Goal: Information Seeking & Learning: Find specific fact

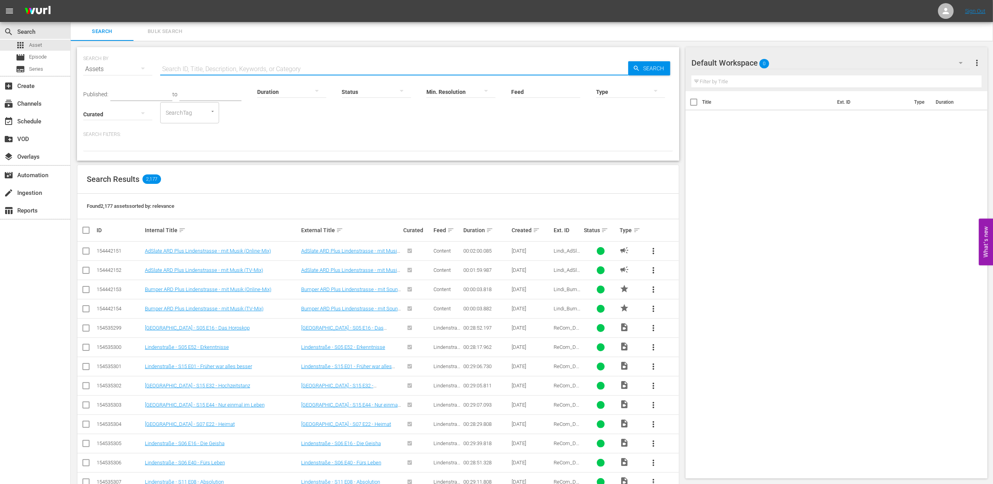
click at [180, 71] on input "text" at bounding box center [394, 69] width 468 height 19
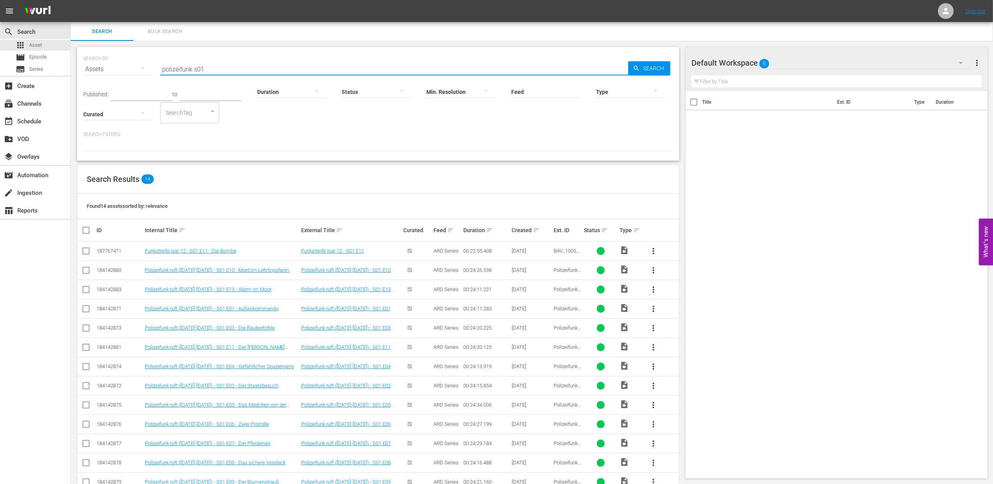
click at [189, 68] on input "polizeifunk s01" at bounding box center [394, 69] width 468 height 19
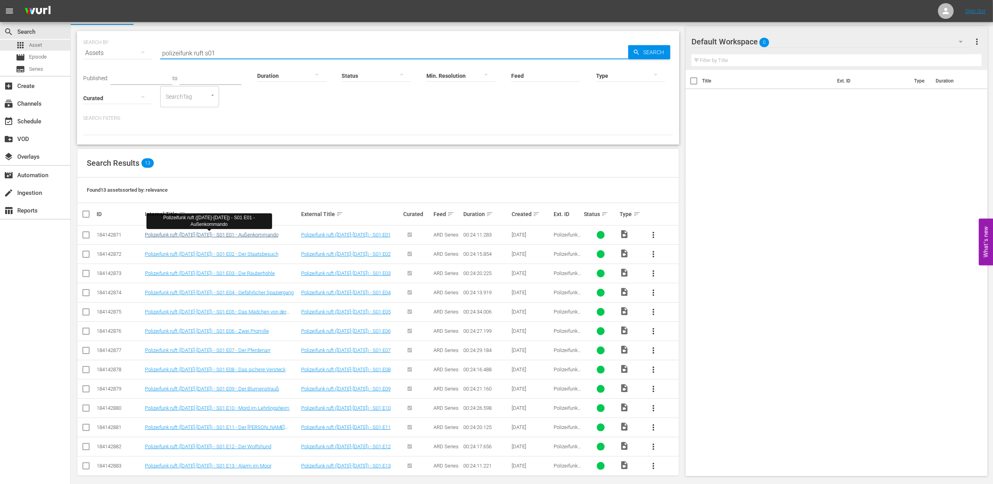
scroll to position [24, 0]
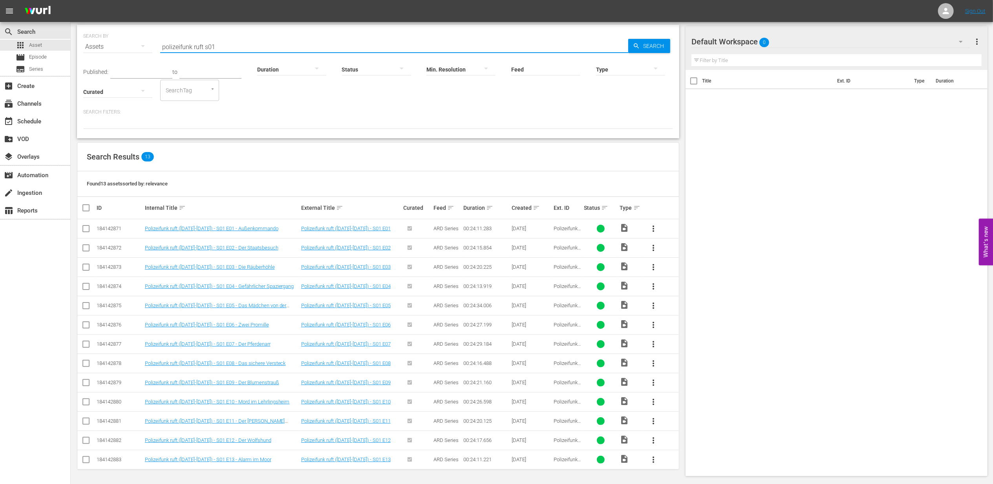
click at [222, 44] on input "polizeifunk ruft s01" at bounding box center [394, 46] width 468 height 19
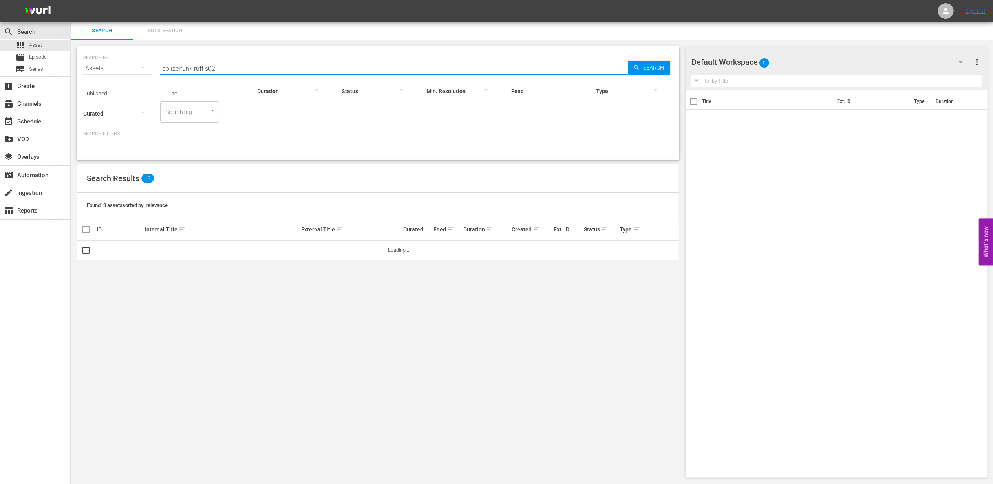
scroll to position [0, 0]
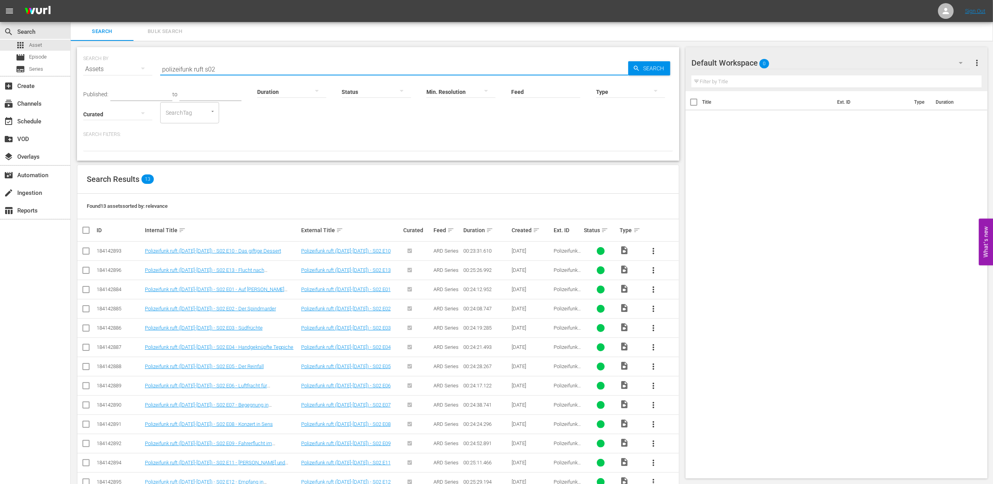
drag, startPoint x: 226, startPoint y: 67, endPoint x: 98, endPoint y: 60, distance: 128.7
click at [98, 60] on div "SEARCH BY Search By Assets Search ID, Title, Description, Keywords, or Category…" at bounding box center [378, 64] width 590 height 28
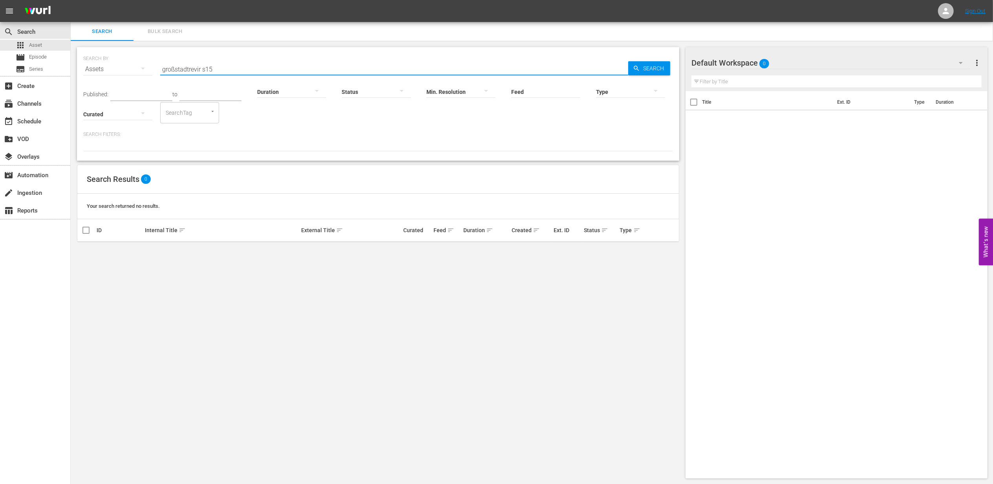
click at [200, 69] on input "großstadtrevir s15" at bounding box center [394, 69] width 468 height 19
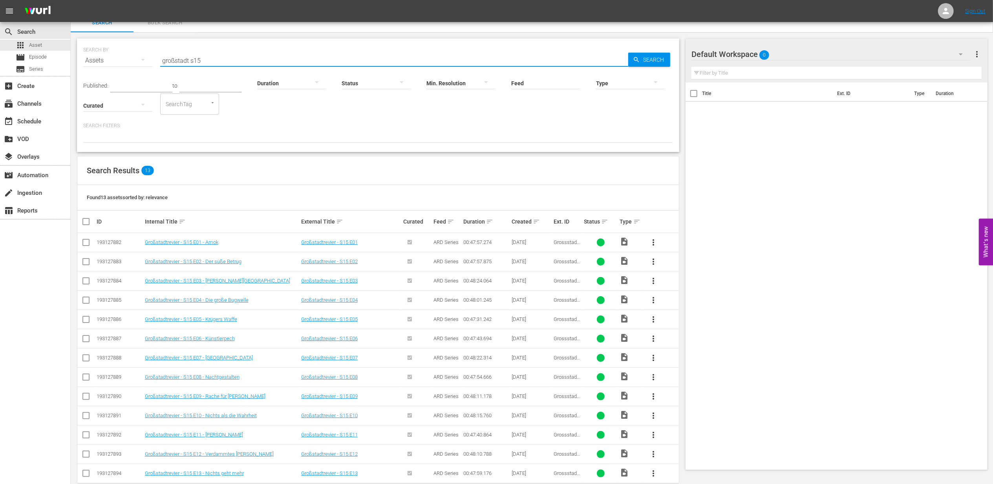
scroll to position [24, 0]
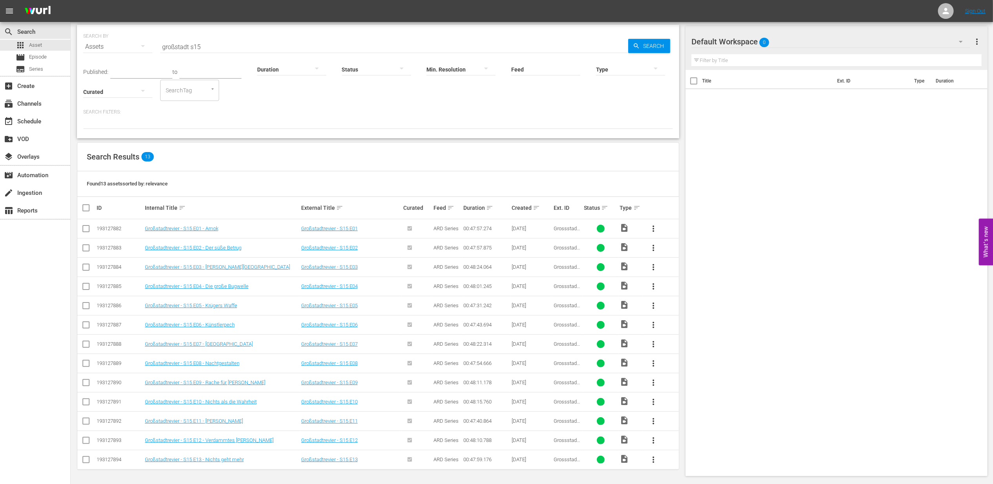
click at [214, 40] on input "großstadt s15" at bounding box center [394, 46] width 468 height 19
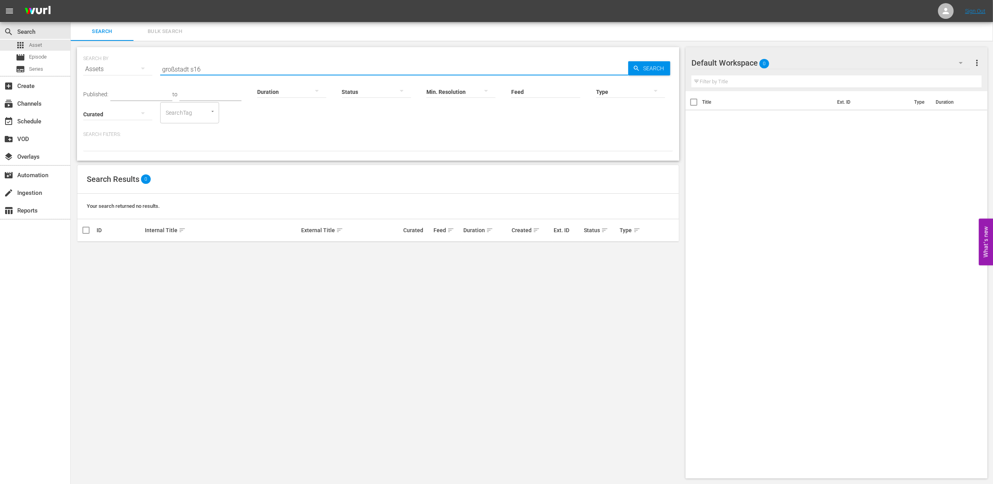
click at [209, 68] on input "großstadt s16" at bounding box center [394, 69] width 468 height 19
drag, startPoint x: 221, startPoint y: 71, endPoint x: 65, endPoint y: 65, distance: 155.7
click at [71, 0] on div "search Search apps Asset movie Episode subtitles Series add_box Create subscrip…" at bounding box center [532, 0] width 923 height 0
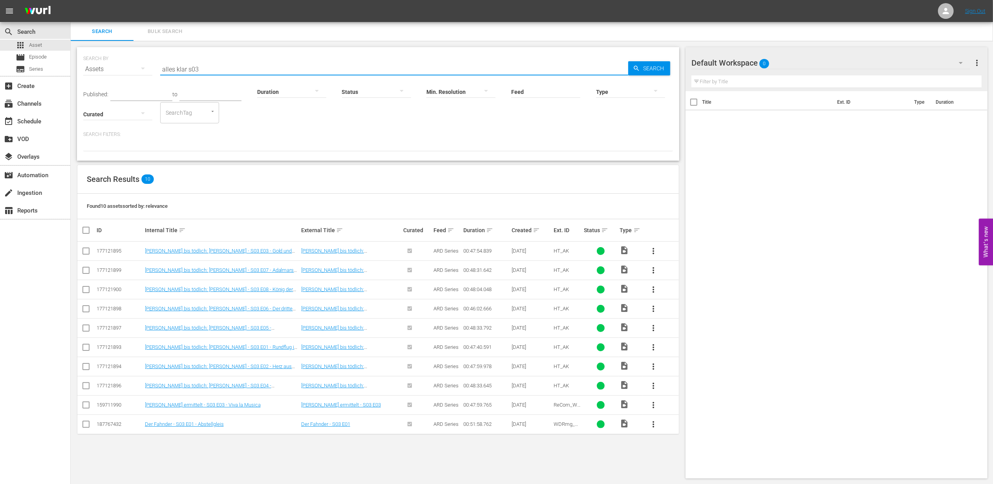
drag, startPoint x: 187, startPoint y: 68, endPoint x: 200, endPoint y: 84, distance: 19.6
click at [189, 70] on input "alles klar s03" at bounding box center [394, 69] width 468 height 19
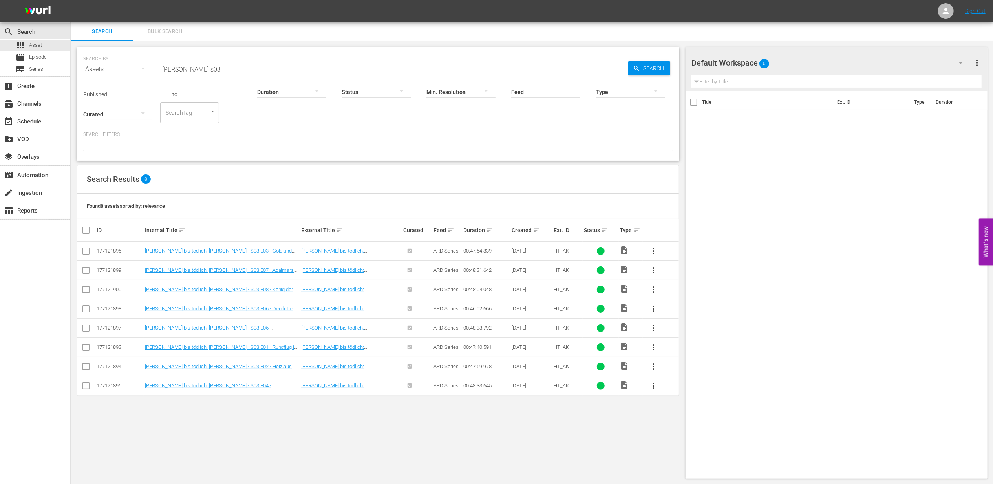
click at [222, 73] on input "[PERSON_NAME] s03" at bounding box center [394, 69] width 468 height 19
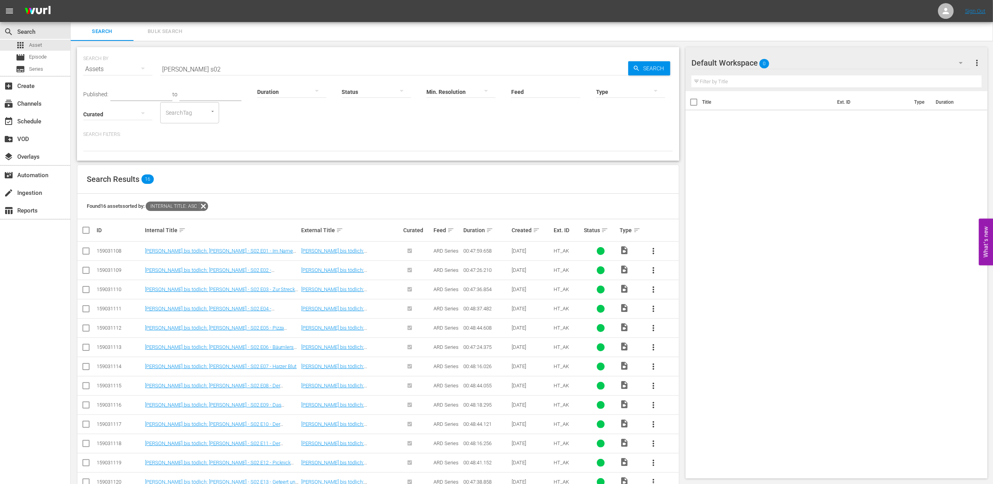
click at [244, 66] on input "[PERSON_NAME] s02" at bounding box center [394, 69] width 468 height 19
drag, startPoint x: 216, startPoint y: 75, endPoint x: 137, endPoint y: 68, distance: 79.4
click at [139, 68] on div "SEARCH BY Search By Assets Search ID, Title, Description, Keywords, or Category…" at bounding box center [378, 64] width 590 height 28
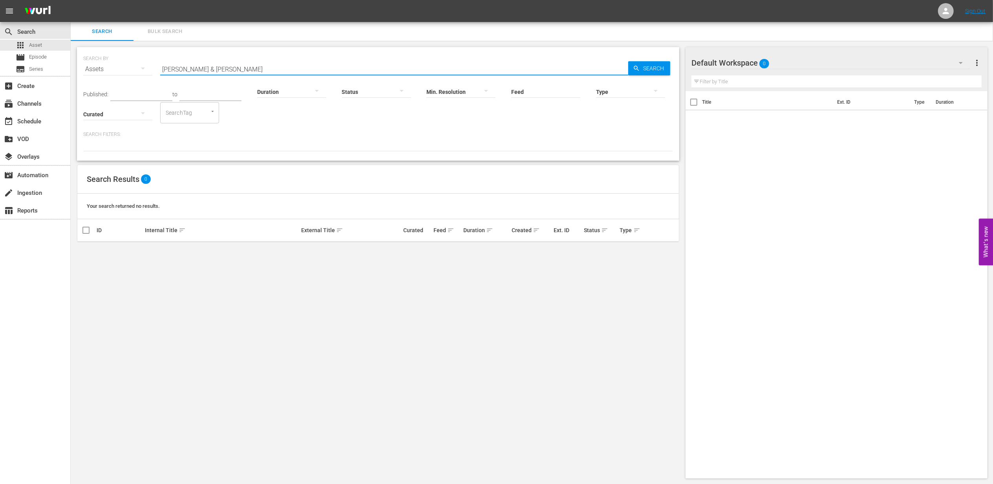
drag, startPoint x: 227, startPoint y: 66, endPoint x: 242, endPoint y: 64, distance: 15.4
click at [238, 64] on input "[PERSON_NAME] & [PERSON_NAME]" at bounding box center [394, 69] width 468 height 19
drag, startPoint x: 191, startPoint y: 71, endPoint x: 79, endPoint y: 71, distance: 112.0
click at [79, 71] on div "SEARCH BY Search By Assets Search ID, Title, Description, Keywords, or Category…" at bounding box center [378, 104] width 603 height 114
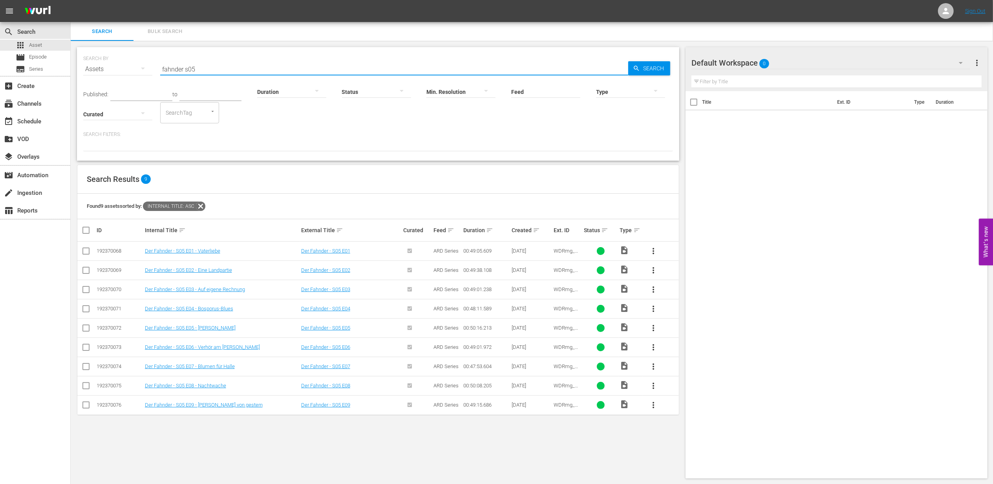
click at [265, 68] on input "fahnder s05" at bounding box center [394, 69] width 468 height 19
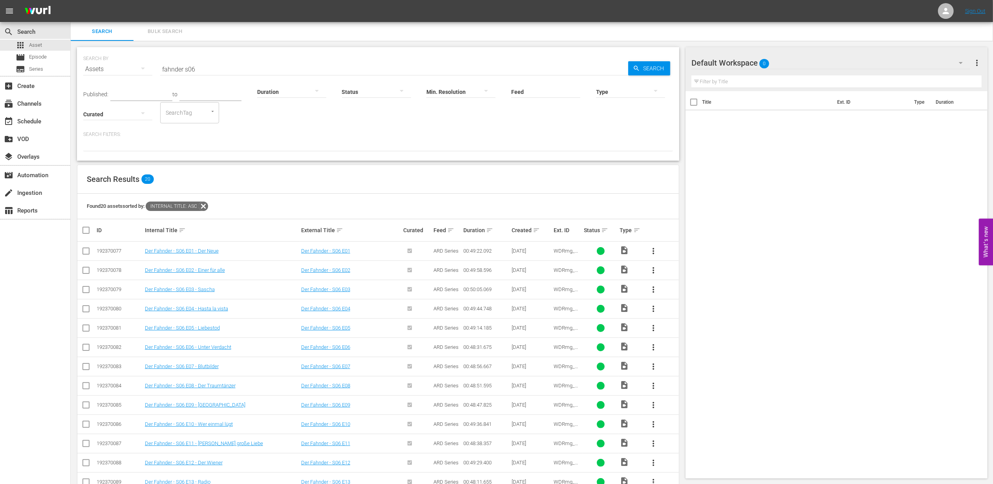
click at [225, 69] on input "fahnder s06" at bounding box center [394, 69] width 468 height 19
click at [227, 65] on input "fahnder s07" at bounding box center [394, 69] width 468 height 19
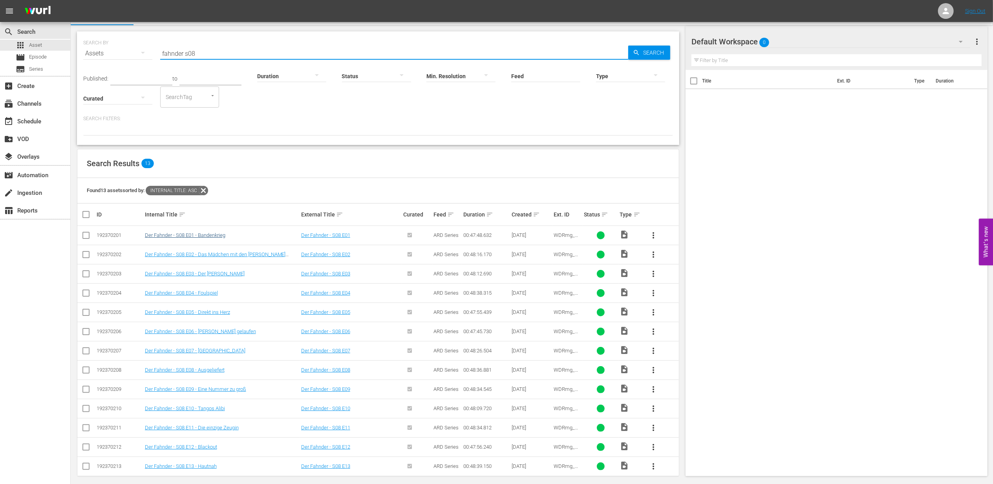
scroll to position [24, 0]
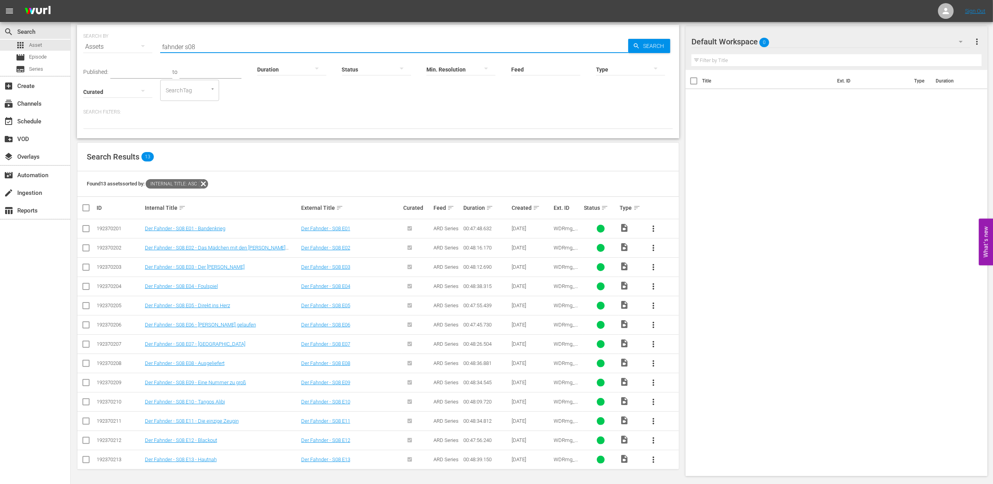
drag, startPoint x: 205, startPoint y: 40, endPoint x: 90, endPoint y: 29, distance: 116.1
click at [90, 29] on div "SEARCH BY Search By Assets Search ID, Title, Description, Keywords, or Category…" at bounding box center [378, 42] width 590 height 28
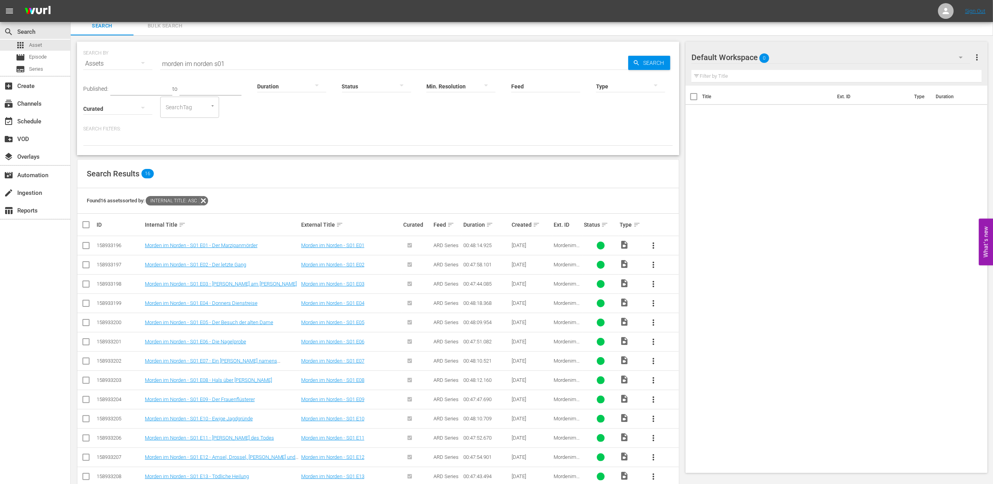
scroll to position [0, 0]
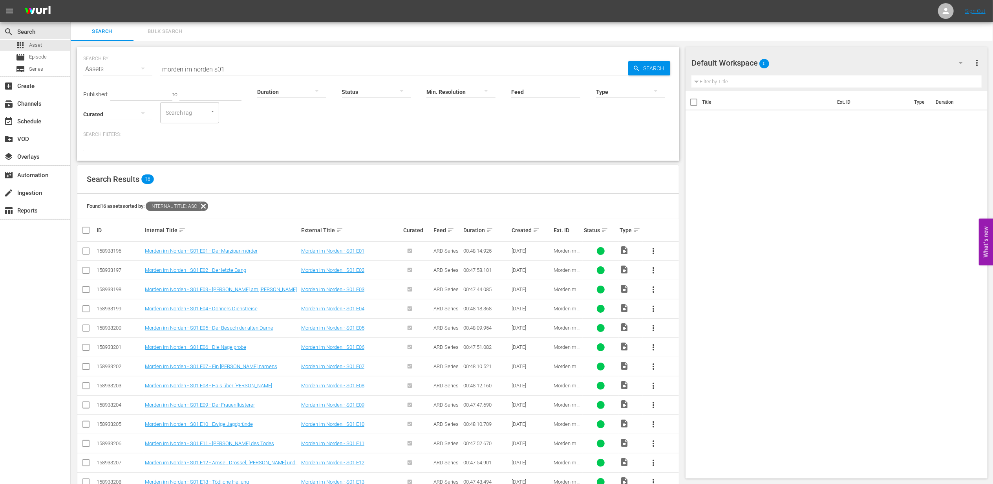
click at [233, 69] on input "morden im norden s01" at bounding box center [394, 69] width 468 height 19
click at [238, 66] on input "morden im norden s02" at bounding box center [394, 69] width 468 height 19
click at [228, 63] on input "morden im norden s03" at bounding box center [394, 69] width 468 height 19
click at [231, 63] on input "morden im norden s04" at bounding box center [394, 69] width 468 height 19
click at [264, 60] on input "morden im norden s05" at bounding box center [394, 69] width 468 height 19
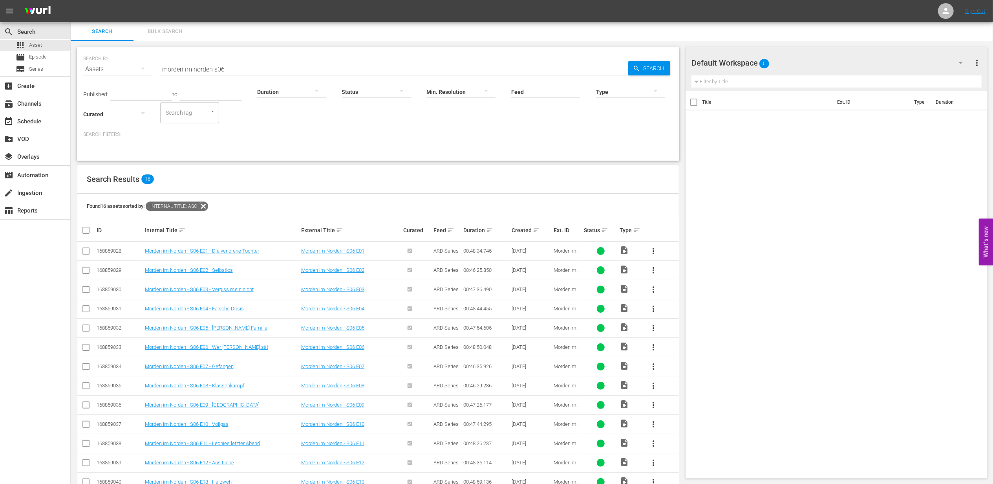
click at [248, 75] on hr at bounding box center [394, 75] width 468 height 0
click at [252, 71] on input "morden im norden s06" at bounding box center [394, 69] width 468 height 19
type input "morden im norden s07"
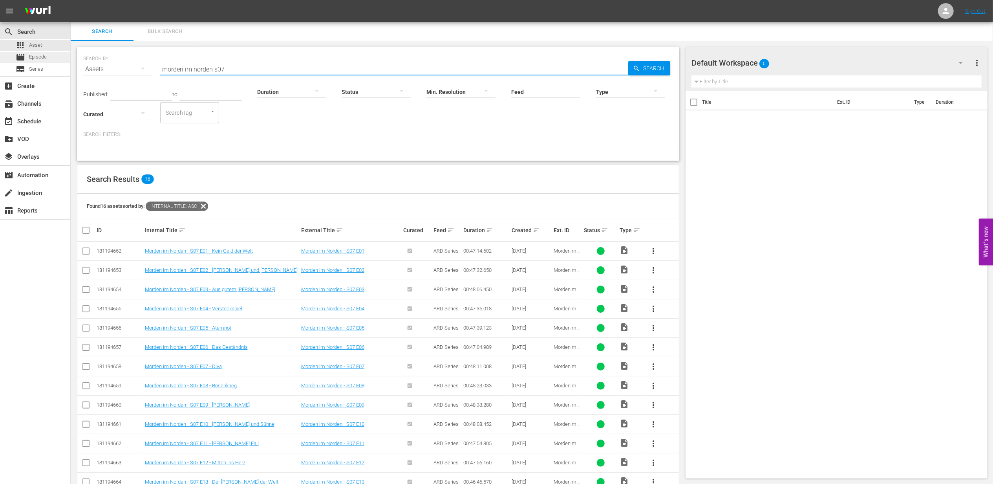
drag, startPoint x: 236, startPoint y: 69, endPoint x: 44, endPoint y: 58, distance: 192.4
click at [71, 0] on div "search Search apps Asset movie Episode subtitles Series add_box Create subscrip…" at bounding box center [532, 0] width 923 height 0
type input "meuchelbeck"
